Goal: Navigation & Orientation: Find specific page/section

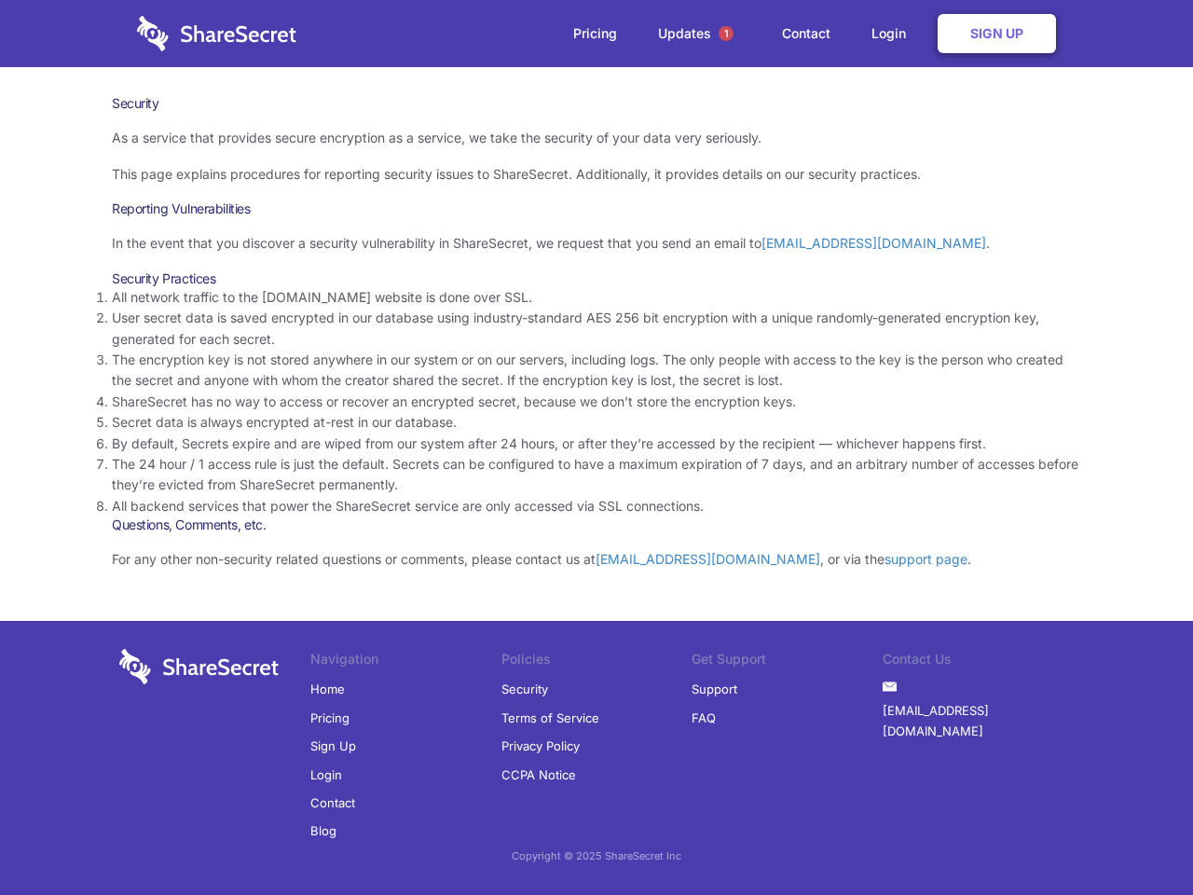
click at [596, 447] on li "By default, Secrets expire and are wiped from our system after 24 hours, or aft…" at bounding box center [596, 443] width 969 height 21
click at [726, 34] on span "1" at bounding box center [726, 33] width 15 height 15
